Goal: Find specific page/section

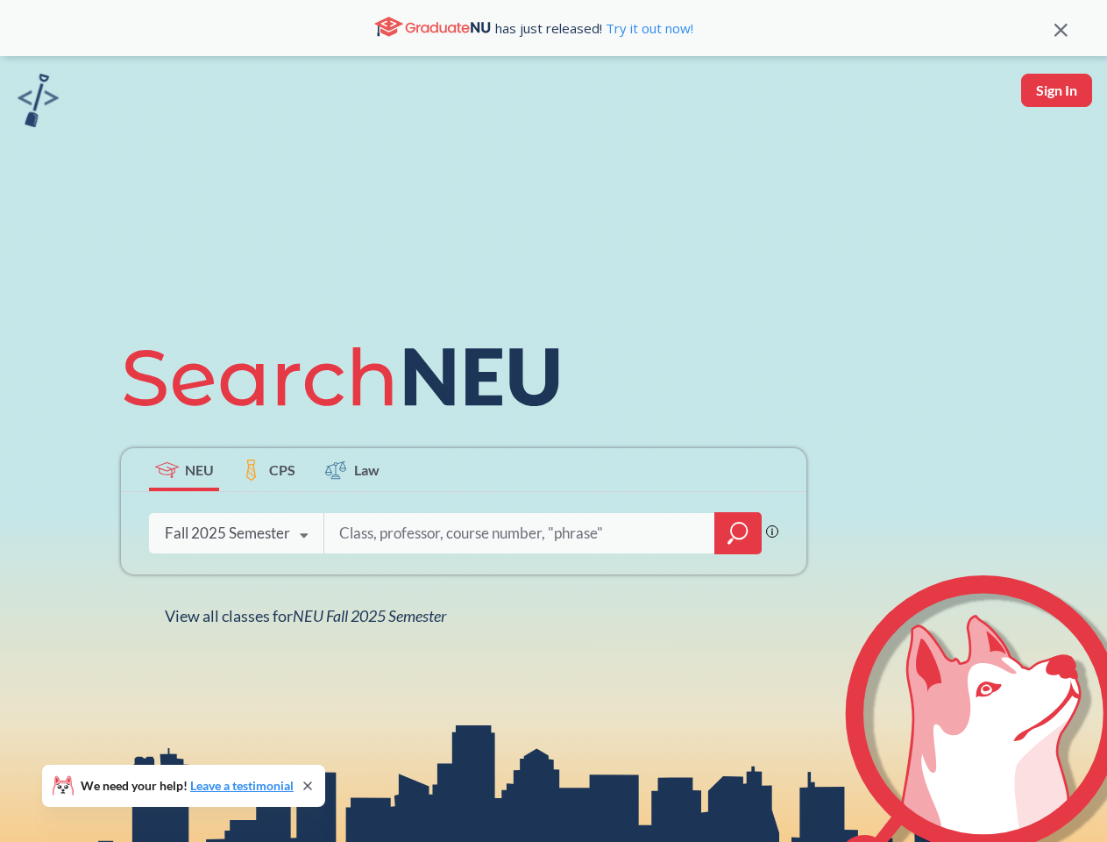
click at [553, 421] on icon at bounding box center [349, 377] width 457 height 98
click at [1061, 28] on icon at bounding box center [1061, 30] width 13 height 13
click at [1056, 90] on div "NEU CPS Law Phrase search guarantees the exact search appears in the results. E…" at bounding box center [553, 477] width 1107 height 842
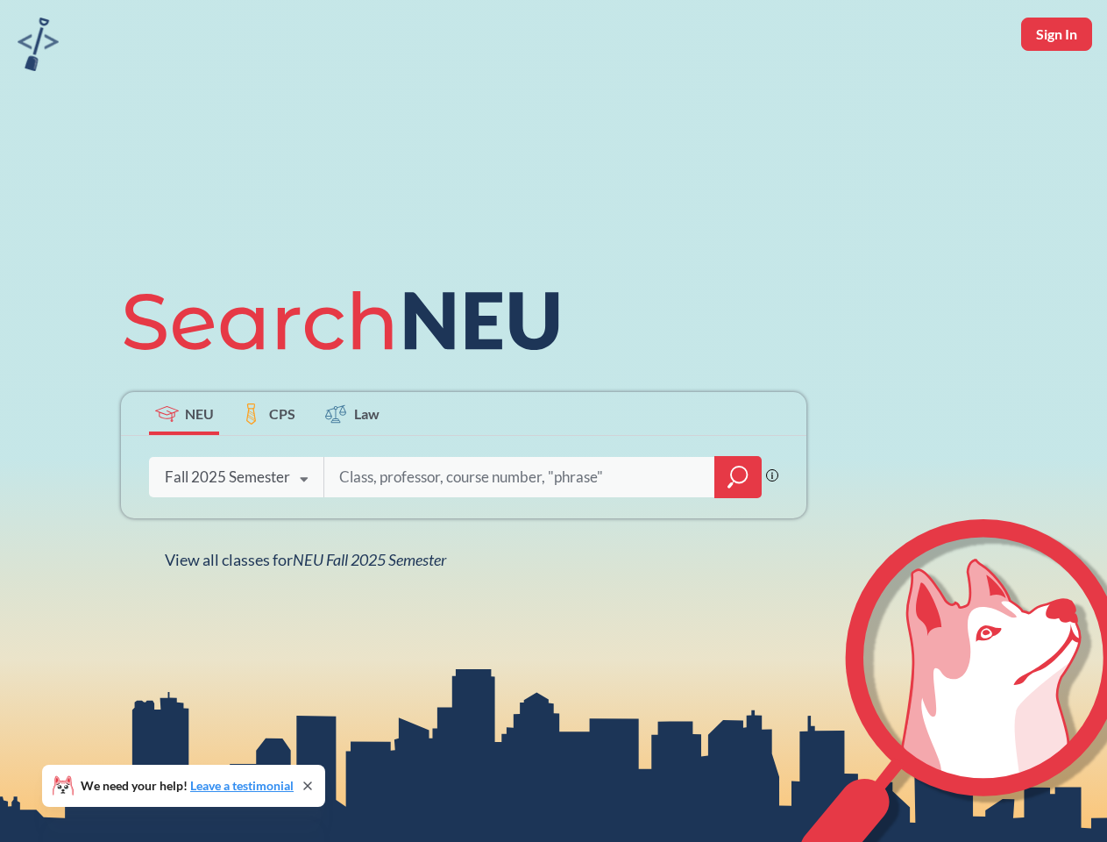
click at [184, 469] on div "Fall 2025 Semester" at bounding box center [227, 476] width 125 height 19
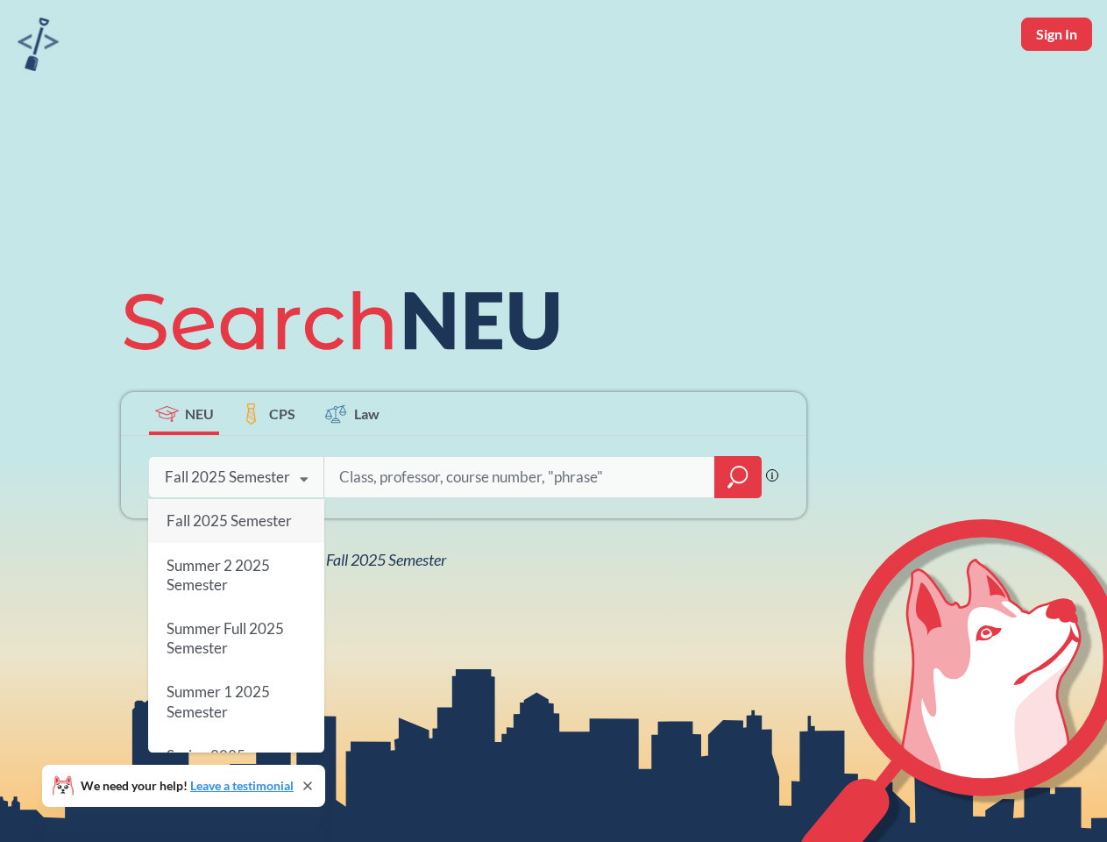
click at [268, 469] on div "Fall 2025 Semester" at bounding box center [227, 476] width 125 height 19
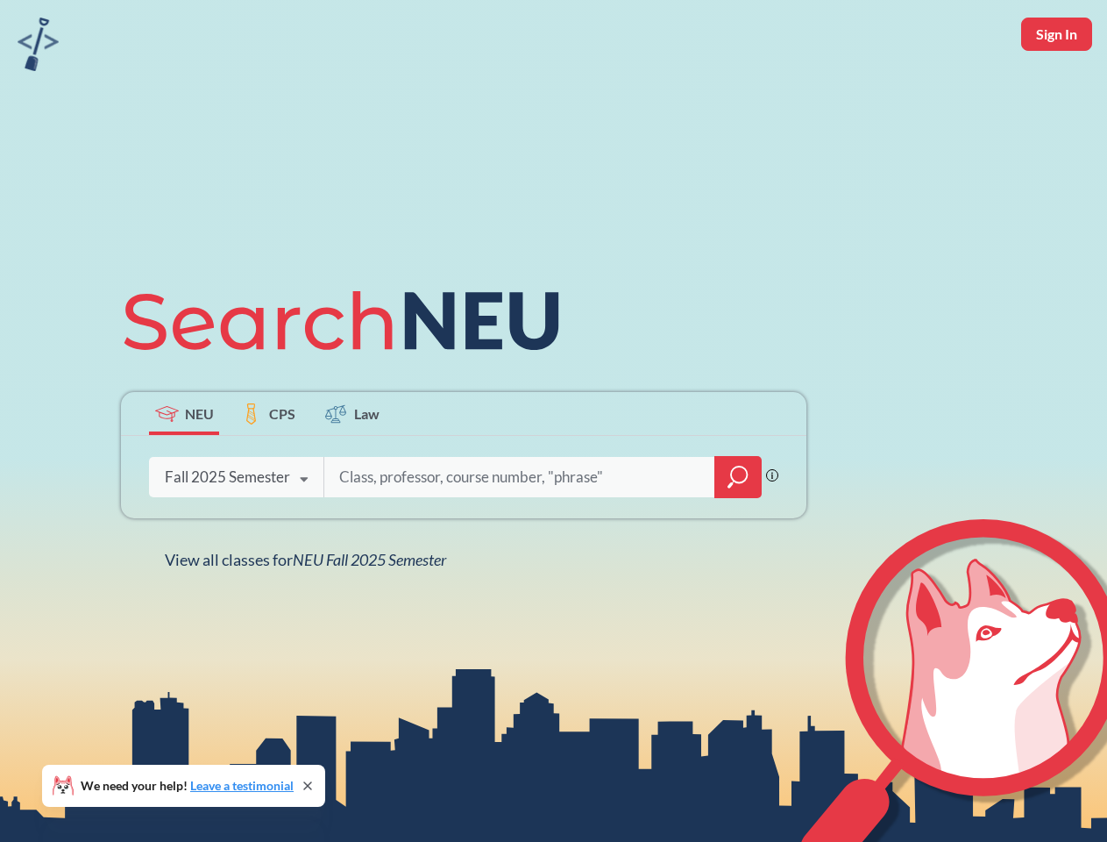
click at [352, 469] on input "search" at bounding box center [520, 477] width 365 height 37
click at [738, 533] on div "NEU CPS Law Phrase search guarantees the exact search appears in the results. E…" at bounding box center [463, 421] width 707 height 298
click at [236, 533] on div "NEU CPS Law Phrase search guarantees the exact search appears in the results. E…" at bounding box center [463, 421] width 707 height 298
click at [304, 536] on div "NEU CPS Law Phrase search guarantees the exact search appears in the results. E…" at bounding box center [463, 421] width 707 height 298
click at [309, 615] on div "NEU CPS Law Phrase search guarantees the exact search appears in the results. E…" at bounding box center [553, 421] width 1107 height 842
